Goal: Transaction & Acquisition: Purchase product/service

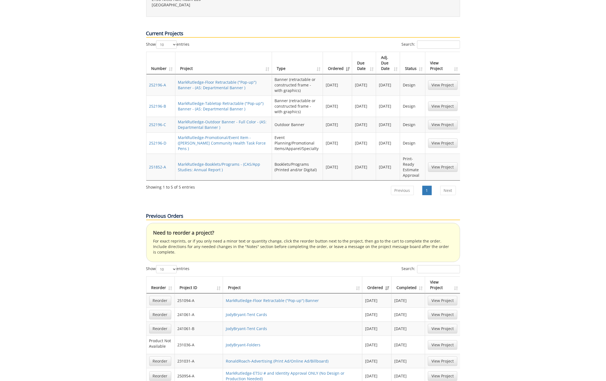
scroll to position [224, 0]
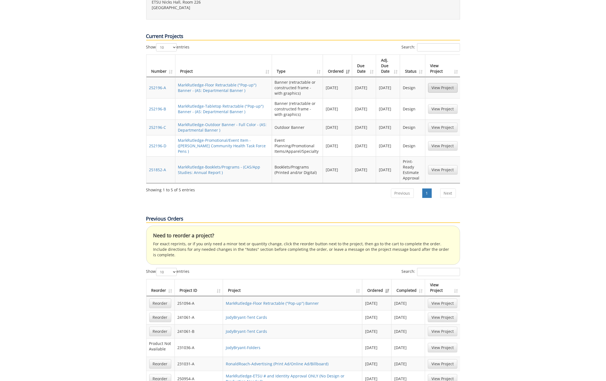
click at [440, 83] on link "View Project" at bounding box center [442, 87] width 29 height 9
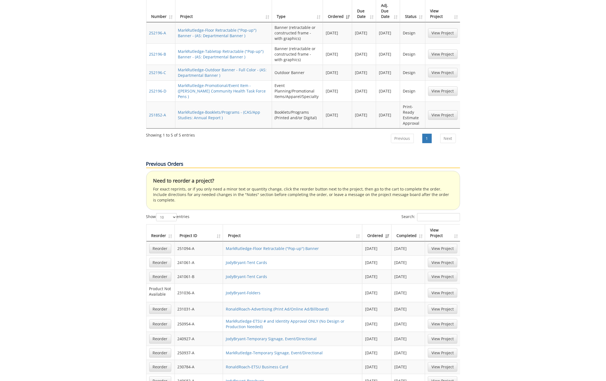
scroll to position [170, 0]
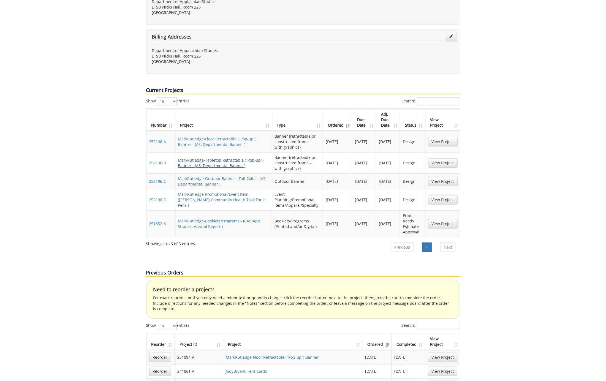
click at [235, 157] on link "MarkRutledge-Tabletop Retractable ("Pop-up") Banner - (AS: Departmental Banner )" at bounding box center [221, 162] width 86 height 11
click at [204, 192] on link "MarkRutledge-Promotional/Event Item - (Langston Community Health Task Force Pen…" at bounding box center [222, 200] width 88 height 16
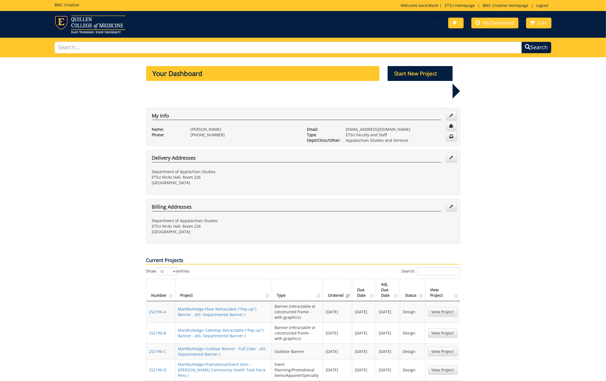
scroll to position [0, 0]
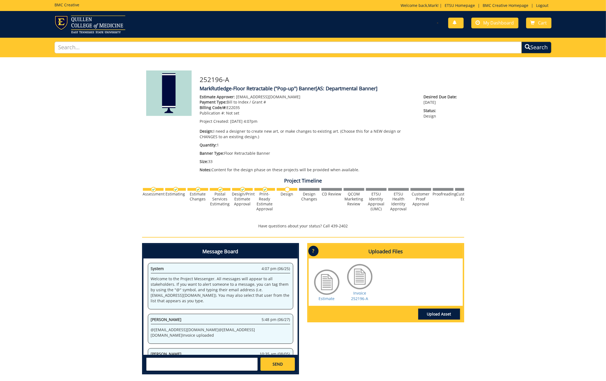
click at [507, 297] on div "252196-A MarkRutledge-Floor Retractable ("Pop-up") Banner [AS: Departmental Ban…" at bounding box center [303, 218] width 606 height 322
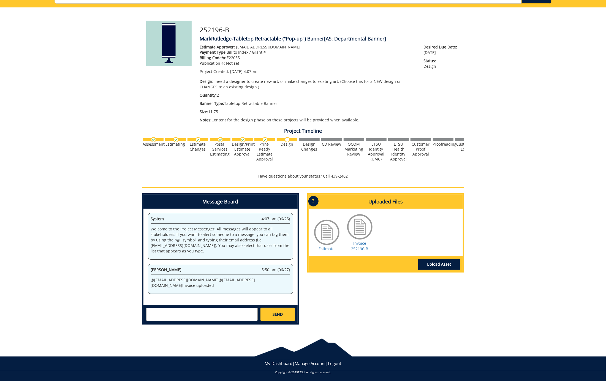
scroll to position [50, 0]
click at [327, 247] on link "Estimate" at bounding box center [327, 248] width 16 height 5
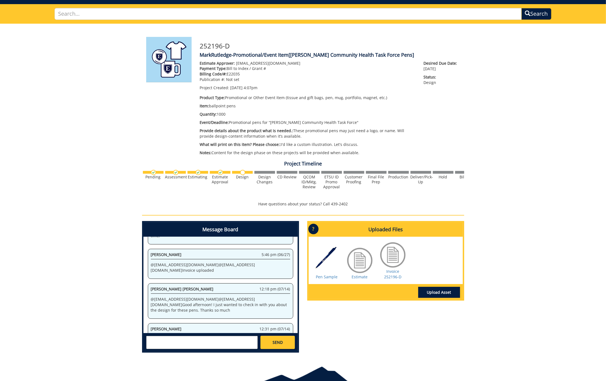
scroll to position [33, 0]
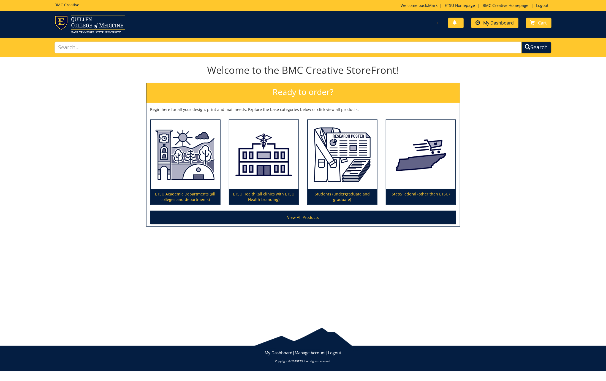
click at [508, 23] on span "My Dashboard" at bounding box center [498, 23] width 31 height 6
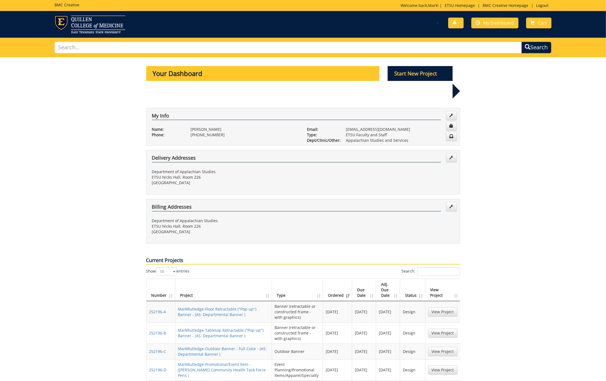
scroll to position [0, 0]
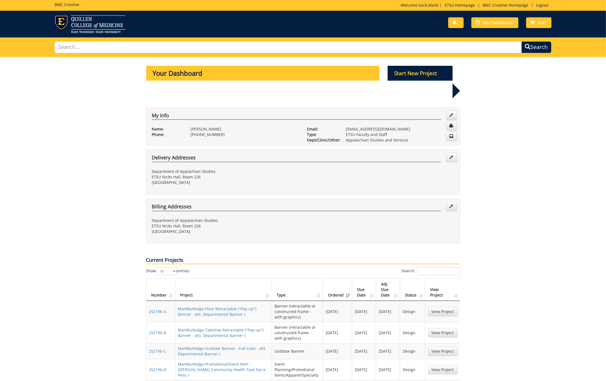
click at [430, 69] on p "Start New Project" at bounding box center [420, 73] width 65 height 15
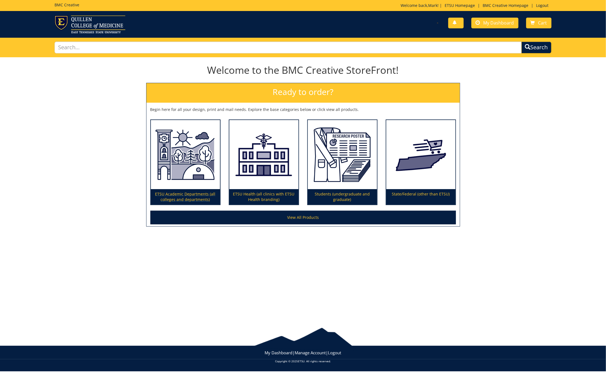
click at [187, 178] on img at bounding box center [185, 154] width 69 height 69
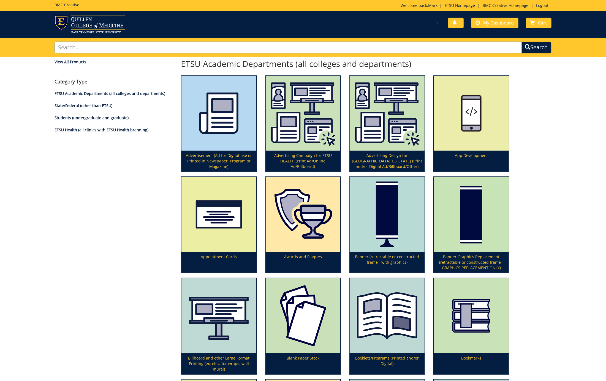
click at [84, 45] on input "text" at bounding box center [287, 48] width 467 height 12
click at [75, 63] on div "View All Products" at bounding box center [113, 62] width 118 height 6
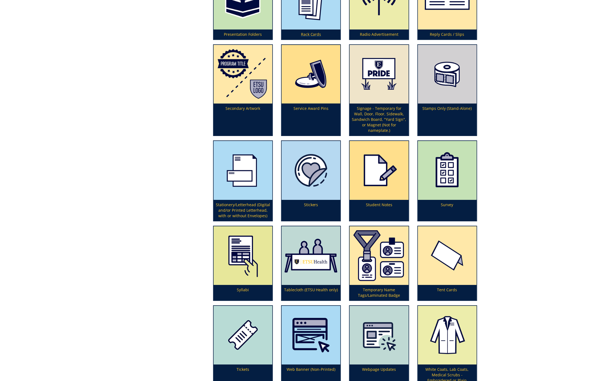
scroll to position [1649, 0]
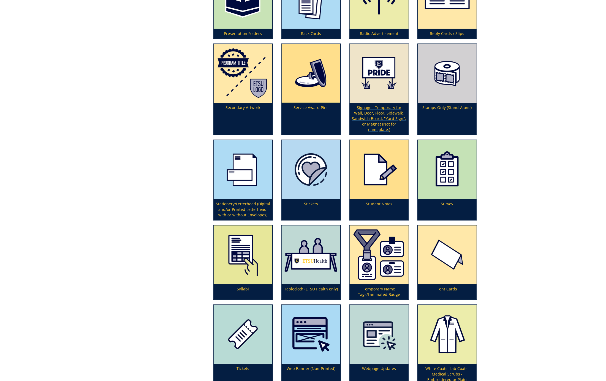
click at [382, 106] on p "Signage - Temporary for Wall, Door, Floor, Sidewalk, Sandwich Board, "Yard Sign…" at bounding box center [379, 119] width 59 height 32
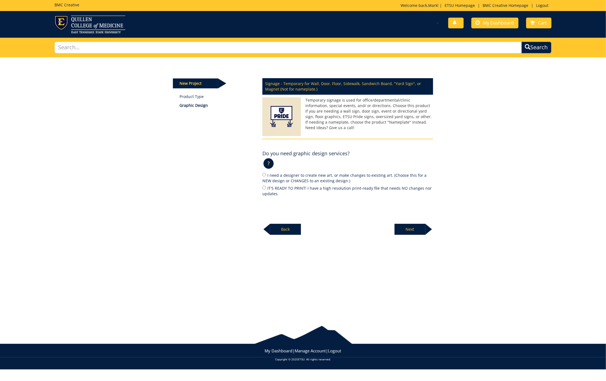
drag, startPoint x: 263, startPoint y: 186, endPoint x: 266, endPoint y: 189, distance: 3.7
click at [263, 186] on input "IT'S READY TO PRINT! I have a high resolution print-ready file that needs NO ch…" at bounding box center [264, 188] width 4 height 4
radio input "true"
click at [413, 227] on p "Next" at bounding box center [409, 229] width 31 height 11
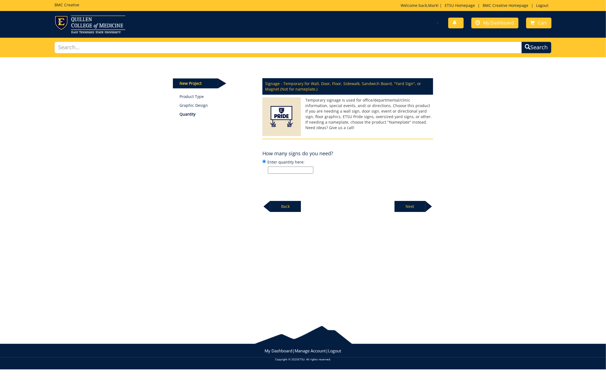
click at [281, 170] on input "Enter quantity here:" at bounding box center [290, 170] width 45 height 7
type input "4"
click at [414, 206] on p "Next" at bounding box center [409, 206] width 31 height 11
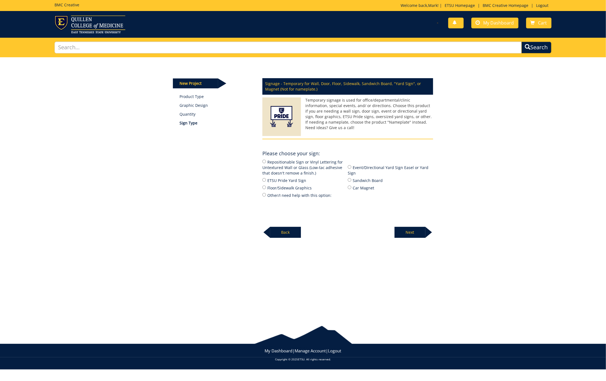
click at [349, 167] on input "Event/Directional Yard Sign Easel or Yard Sign" at bounding box center [350, 167] width 4 height 4
radio input "true"
click at [413, 230] on p "Next" at bounding box center [409, 232] width 31 height 11
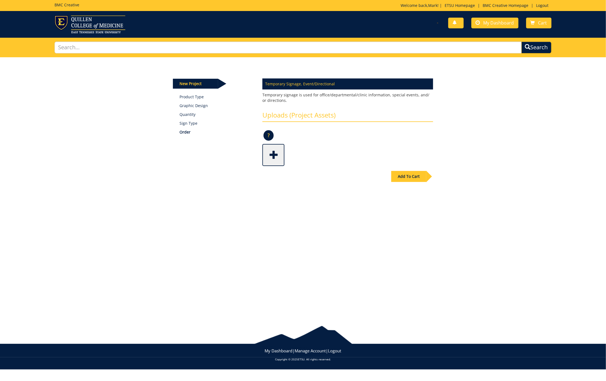
click at [286, 114] on h3 "Uploads (Project Assets)" at bounding box center [347, 116] width 171 height 10
click at [274, 152] on span at bounding box center [274, 154] width 22 height 19
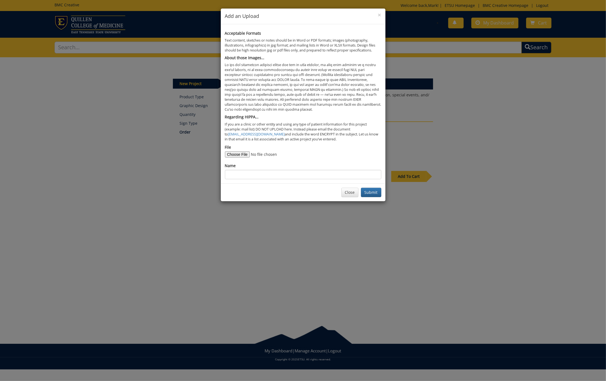
click at [248, 151] on input "File" at bounding box center [262, 154] width 75 height 6
type input "C:\fakepath\B&D Yardsign 2025.pdf"
click at [238, 170] on input "Name" at bounding box center [303, 174] width 156 height 9
type input "B&D Yarding 2025"
click at [377, 188] on button "Submit" at bounding box center [371, 192] width 20 height 9
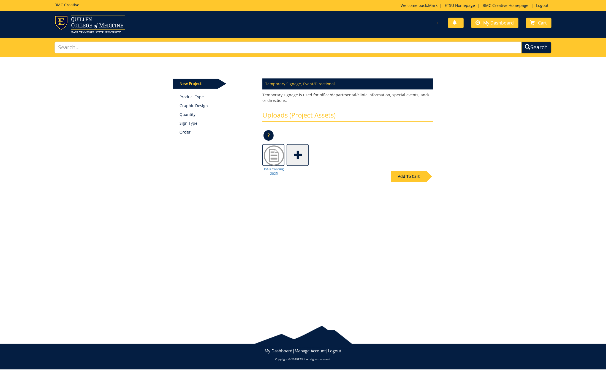
click at [403, 175] on div "Add To Cart" at bounding box center [408, 176] width 35 height 11
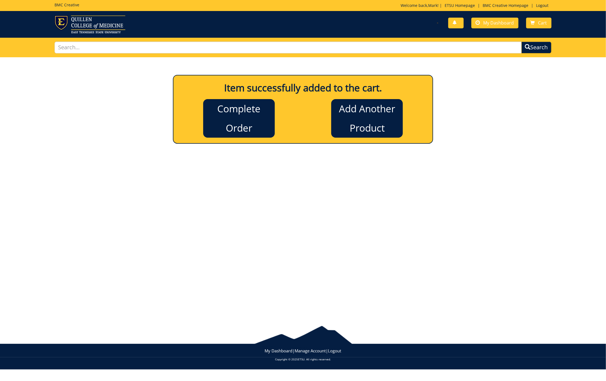
click at [236, 107] on link "Complete Order" at bounding box center [239, 118] width 72 height 39
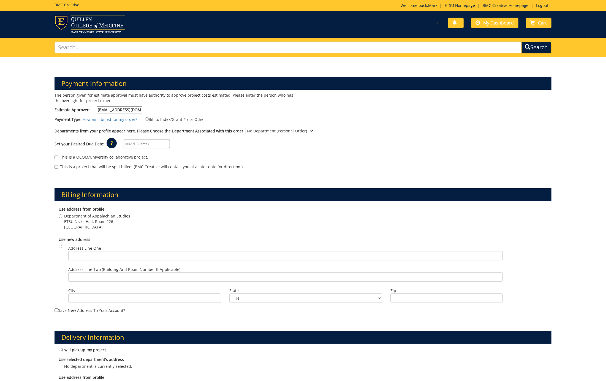
type input "[EMAIL_ADDRESS][DOMAIN_NAME]"
click at [179, 106] on div "The person given for estimate approval must have authority to approve project c…" at bounding box center [176, 104] width 252 height 24
